Goal: Complete application form: Complete application form

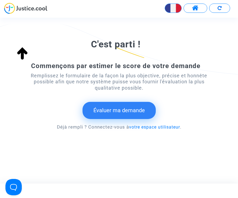
scroll to position [78, 0]
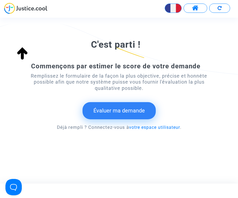
click at [126, 110] on button "Évaluer ma demande" at bounding box center [119, 110] width 73 height 17
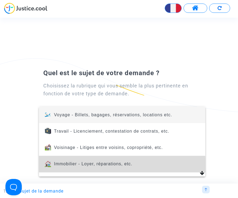
click at [98, 166] on span "Immobilier - Loyer, réparations, etc." at bounding box center [93, 164] width 78 height 5
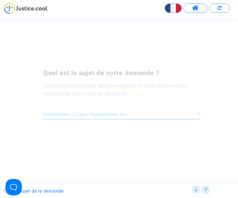
scroll to position [0, 0]
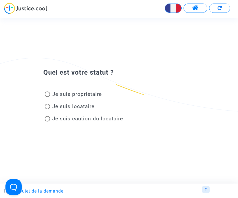
click at [55, 91] on span "Je suis propriétaire" at bounding box center [77, 94] width 50 height 6
click at [47, 97] on input "Je suis propriétaire" at bounding box center [47, 97] width 0 height 0
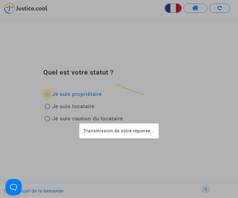
radio input "true"
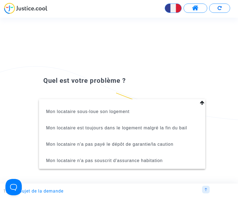
scroll to position [45, 0]
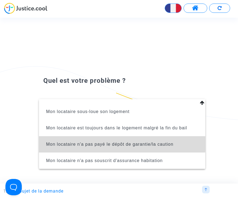
click at [117, 139] on span "Mon locataire n'a pas payé le dépôt de garantie/la caution" at bounding box center [122, 144] width 158 height 16
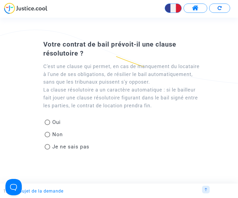
click at [51, 144] on span "Je ne sais pas" at bounding box center [69, 146] width 39 height 7
click at [47, 150] on input "Je ne sais pas" at bounding box center [47, 150] width 0 height 0
radio input "true"
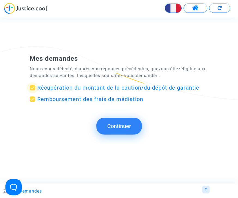
click at [172, 86] on span "Récupération du montant de la caution/du dépôt de garantie" at bounding box center [118, 87] width 162 height 7
click at [32, 90] on input "Récupération du montant de la caution/du dépôt de garantie" at bounding box center [32, 90] width 0 height 0
checkbox input "false"
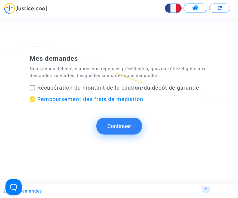
click at [126, 126] on button "Continuer" at bounding box center [118, 126] width 45 height 17
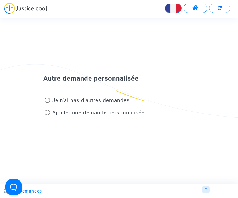
click at [53, 110] on span "Ajouter une demande personnalisée" at bounding box center [98, 112] width 92 height 6
click at [47, 115] on input "Ajouter une demande personnalisée" at bounding box center [47, 115] width 0 height 0
radio input "true"
click at [133, 115] on span "Ajouter une demande personnalisée" at bounding box center [98, 112] width 92 height 6
click at [47, 115] on input "Ajouter une demande personnalisée" at bounding box center [47, 115] width 0 height 0
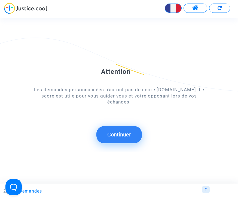
click at [47, 127] on submit-question "Continuer" at bounding box center [119, 134] width 238 height 17
click at [16, 188] on button "Open Beacon popover" at bounding box center [13, 187] width 16 height 16
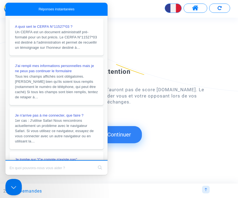
click at [77, 171] on input "Search Doc articles" at bounding box center [52, 167] width 84 height 11
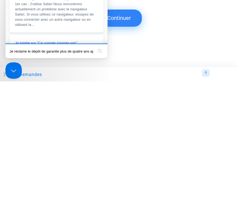
type input "Je réclame le dépôt de garantie plus de quatre ans après l’entrée de ma locatai…"
click at [100, 55] on button "search" at bounding box center [100, 51] width 9 height 9
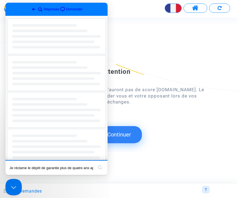
scroll to position [0, 51]
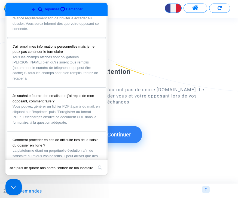
click at [96, 172] on button "search" at bounding box center [100, 167] width 9 height 9
click at [97, 171] on button "search" at bounding box center [100, 167] width 9 height 9
click at [87, 172] on input "Je réclame le dépôt de garantie plus de quatre ans après l’entrée de ma locatai…" at bounding box center [52, 167] width 84 height 11
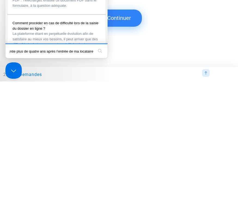
click at [100, 55] on button "search" at bounding box center [100, 51] width 9 height 9
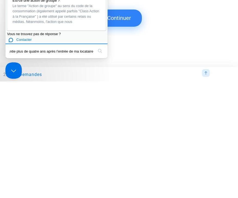
scroll to position [367, 0]
click at [102, 54] on button "search" at bounding box center [100, 51] width 9 height 9
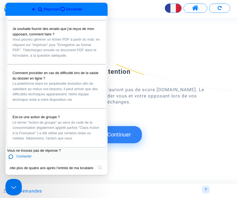
click at [61, 172] on input "Je réclame le dépôt de garantie plus de quatre ans après l’entrée de ma locatai…" at bounding box center [52, 167] width 84 height 11
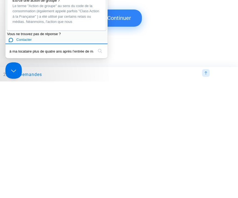
type input "Je réclame le dépôt de garantie à ma locataire plus de quatre ans après l’entré…"
click at [100, 55] on button "search" at bounding box center [100, 51] width 9 height 9
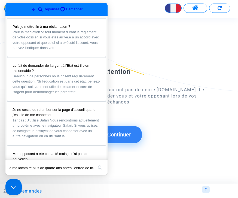
scroll to position [0, 0]
click at [31, 10] on span "Go back" at bounding box center [34, 9] width 7 height 7
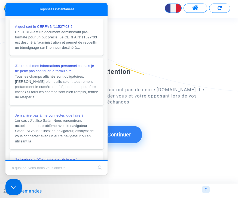
click at [158, 122] on div "Attention Les demandes personnalisées n'auront pas de score Justice.cool. Le sc…" at bounding box center [119, 97] width 238 height 111
click at [161, 126] on submit-question "Continuer" at bounding box center [119, 134] width 238 height 17
click at [90, 169] on input "Search Doc articles" at bounding box center [52, 167] width 84 height 11
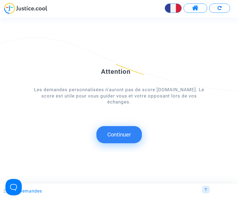
click at [129, 128] on button "Continuer" at bounding box center [118, 134] width 45 height 17
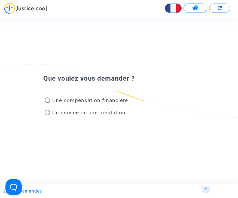
click at [50, 97] on label "Une compensation financière" at bounding box center [86, 100] width 83 height 7
click at [47, 103] on input "Une compensation financière" at bounding box center [47, 103] width 0 height 0
radio input "true"
